Goal: Information Seeking & Learning: Learn about a topic

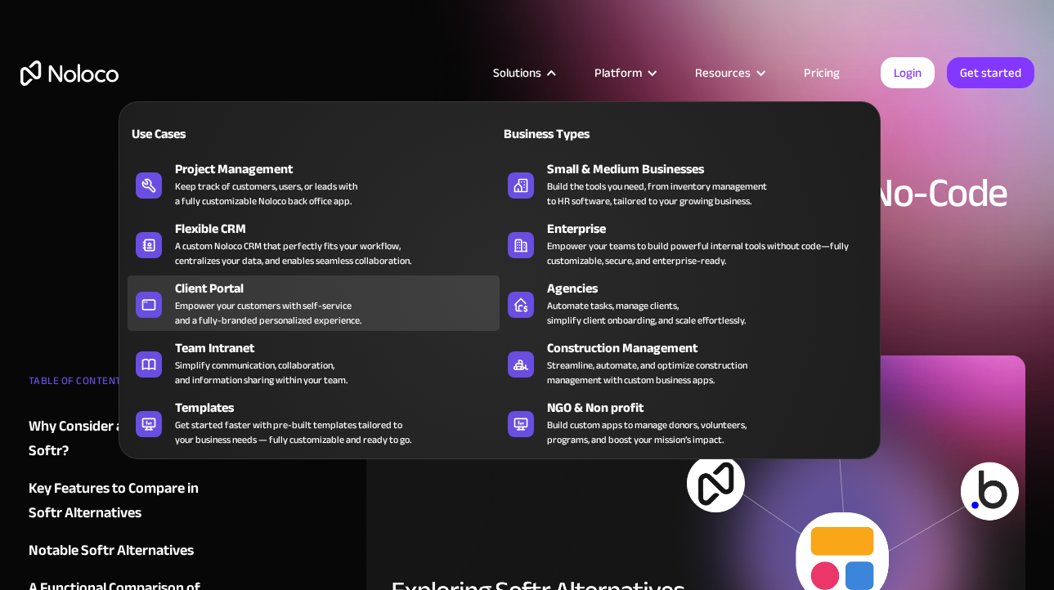
click at [282, 312] on div "Empower your customers with self-service and a fully-branded personalized exper…" at bounding box center [268, 312] width 186 height 29
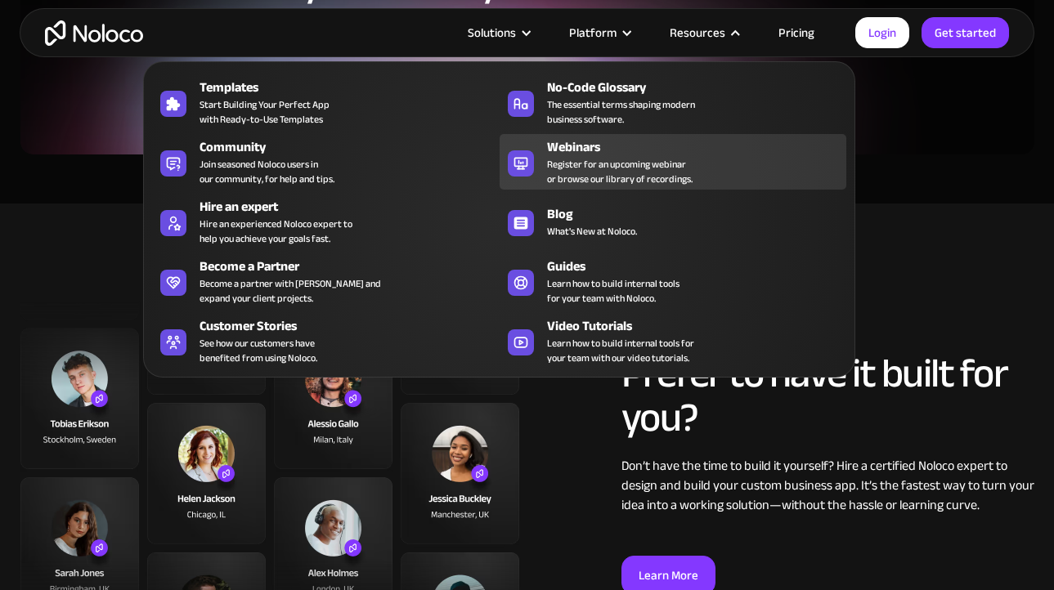
scroll to position [4002, 0]
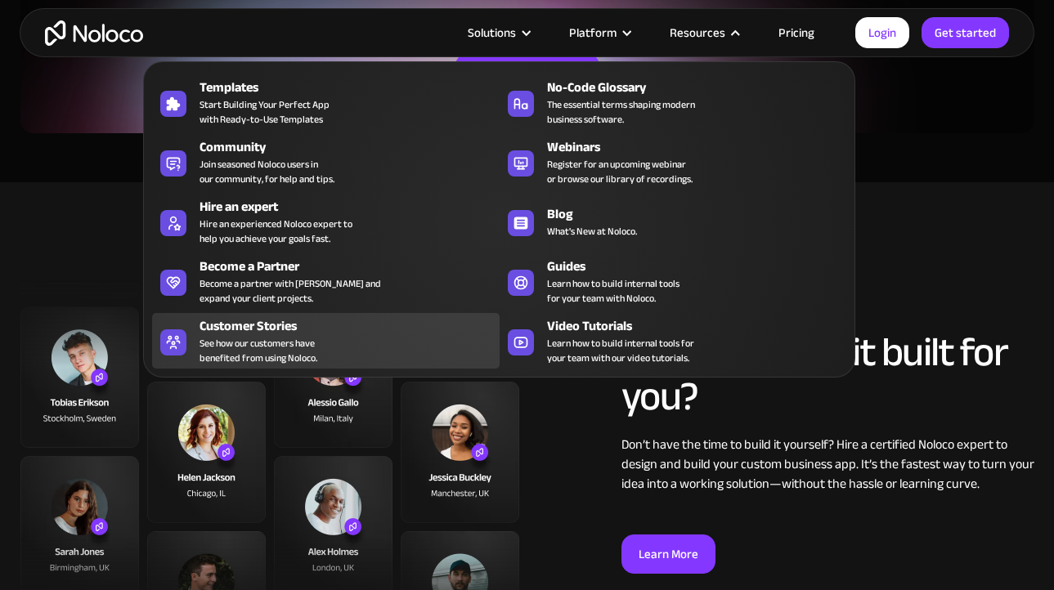
click at [370, 331] on div "Customer Stories" at bounding box center [352, 326] width 307 height 20
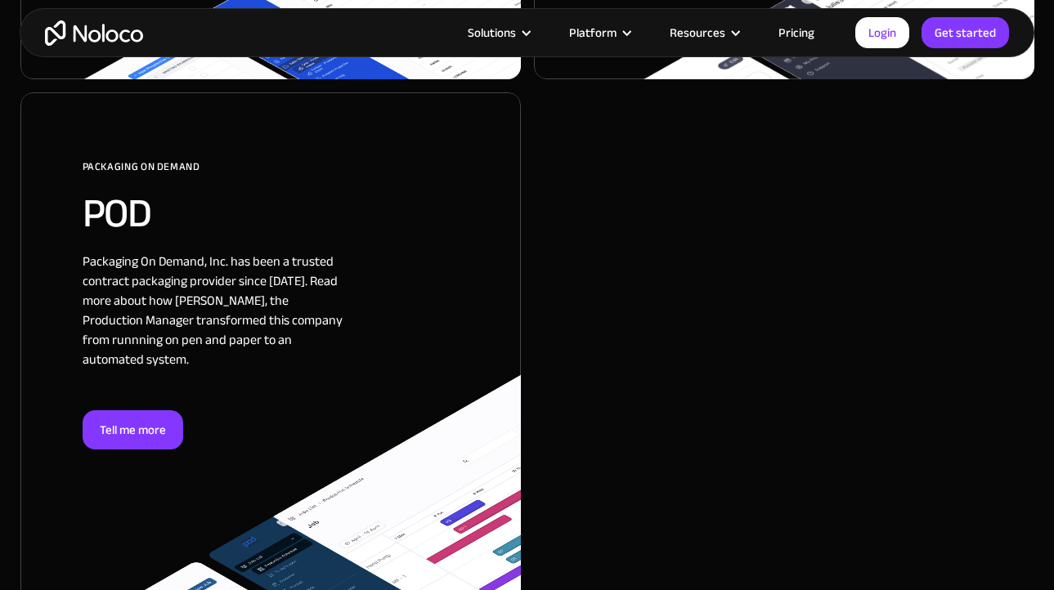
scroll to position [3741, 0]
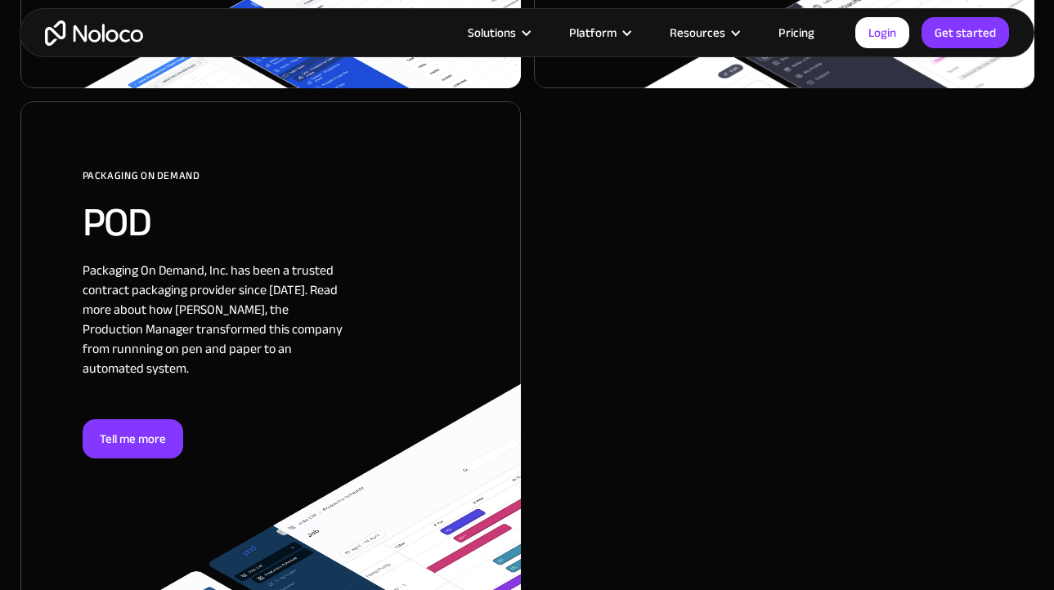
click at [141, 388] on div at bounding box center [270, 355] width 500 height 509
